Goal: Check status: Check status

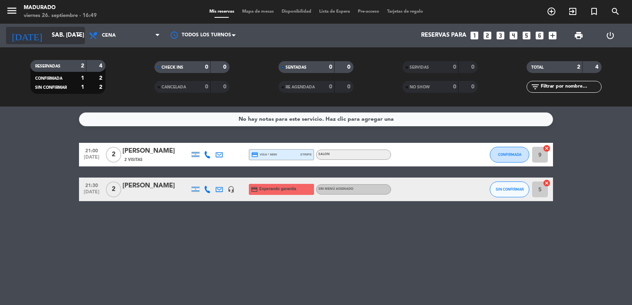
click at [48, 37] on input "sáb. [DATE]" at bounding box center [86, 35] width 76 height 15
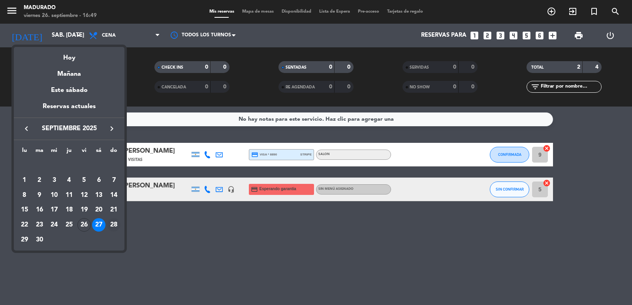
click at [114, 223] on div "28" at bounding box center [113, 224] width 13 height 13
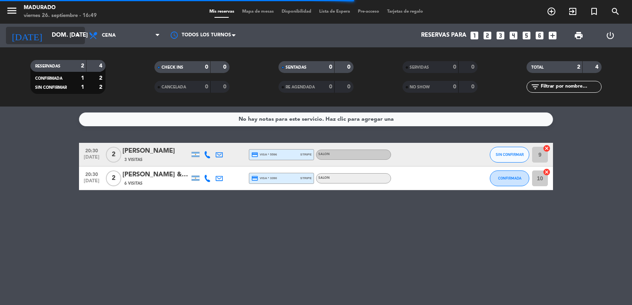
click at [48, 38] on input "dom. [DATE]" at bounding box center [86, 35] width 76 height 15
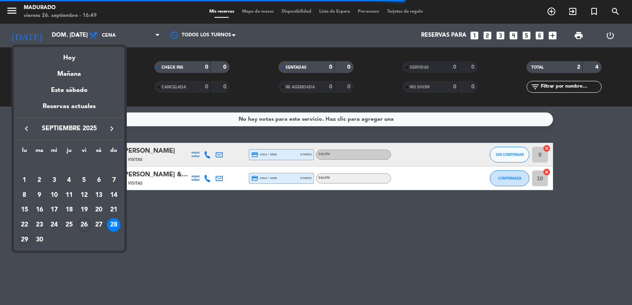
click at [20, 240] on div "29" at bounding box center [24, 239] width 13 height 13
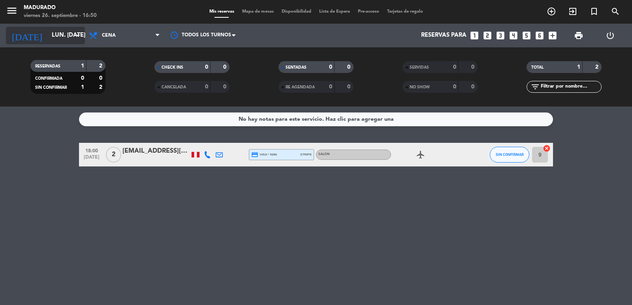
click at [53, 36] on input "lun. [DATE]" at bounding box center [86, 35] width 76 height 15
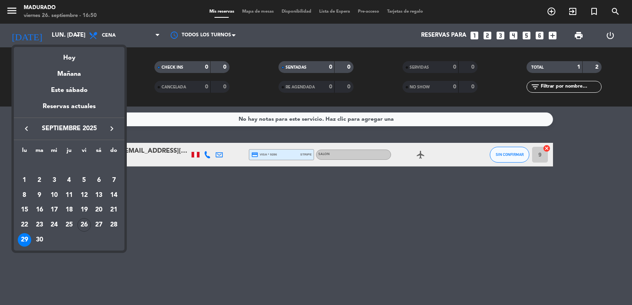
click at [110, 130] on icon "keyboard_arrow_right" at bounding box center [111, 128] width 9 height 9
click at [23, 131] on icon "keyboard_arrow_left" at bounding box center [26, 128] width 9 height 9
click at [163, 187] on div at bounding box center [316, 152] width 632 height 305
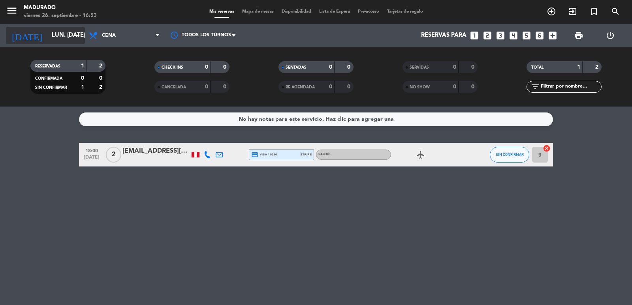
click at [48, 37] on input "lun. [DATE]" at bounding box center [86, 35] width 76 height 15
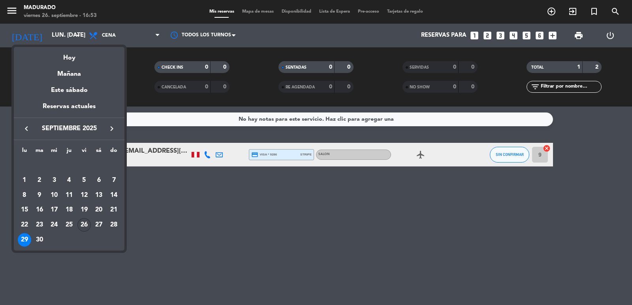
click at [84, 223] on div "26" at bounding box center [83, 224] width 13 height 13
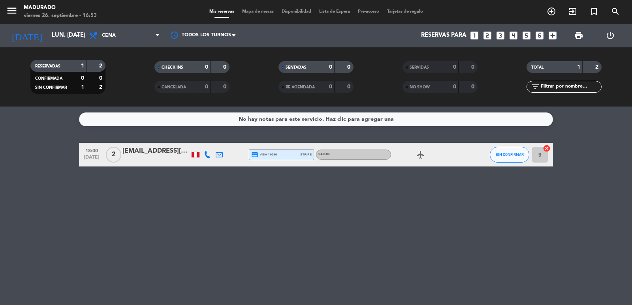
type input "vie. [DATE]"
